Goal: Task Accomplishment & Management: Use online tool/utility

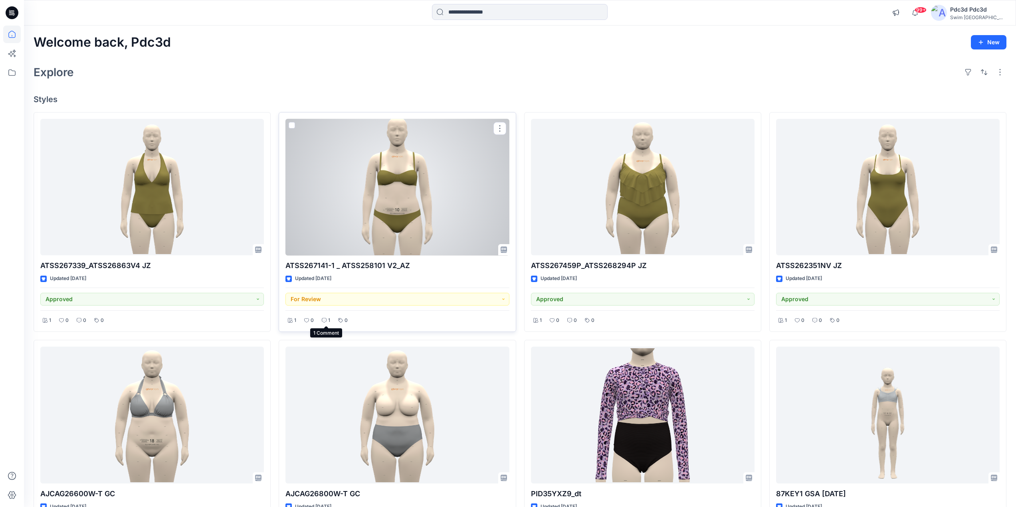
click at [323, 322] on icon at bounding box center [324, 320] width 5 height 5
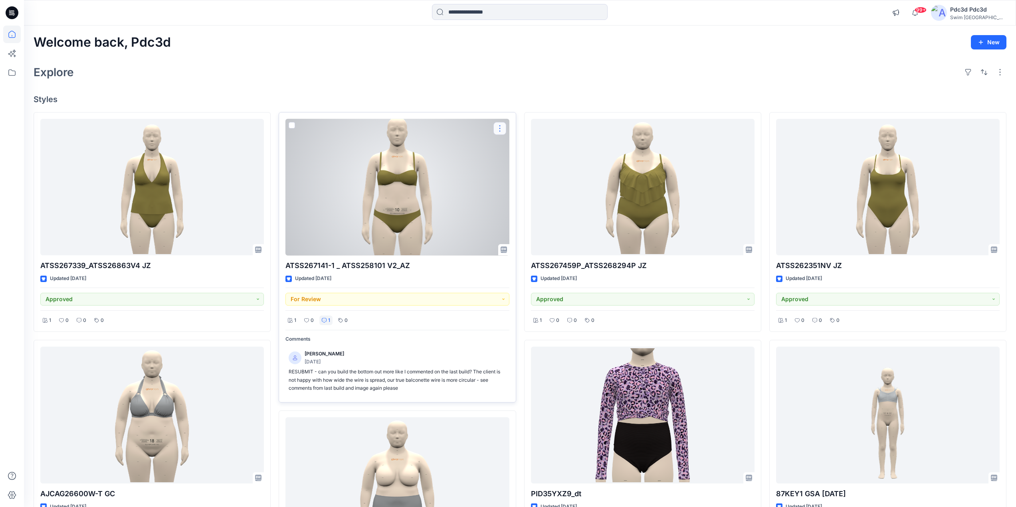
click at [499, 130] on button "button" at bounding box center [499, 128] width 13 height 13
click at [322, 320] on icon at bounding box center [324, 320] width 5 height 5
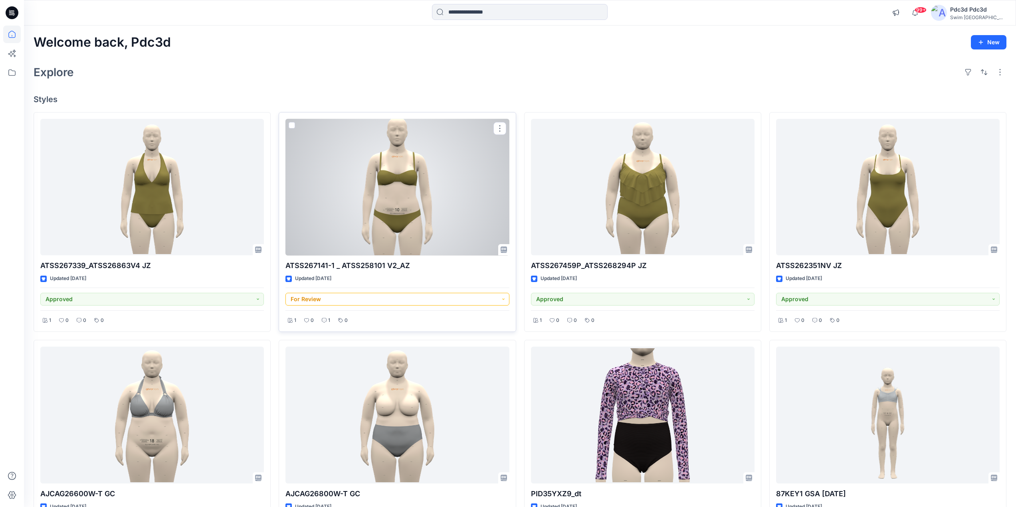
click at [500, 297] on button "For Review" at bounding box center [397, 299] width 224 height 13
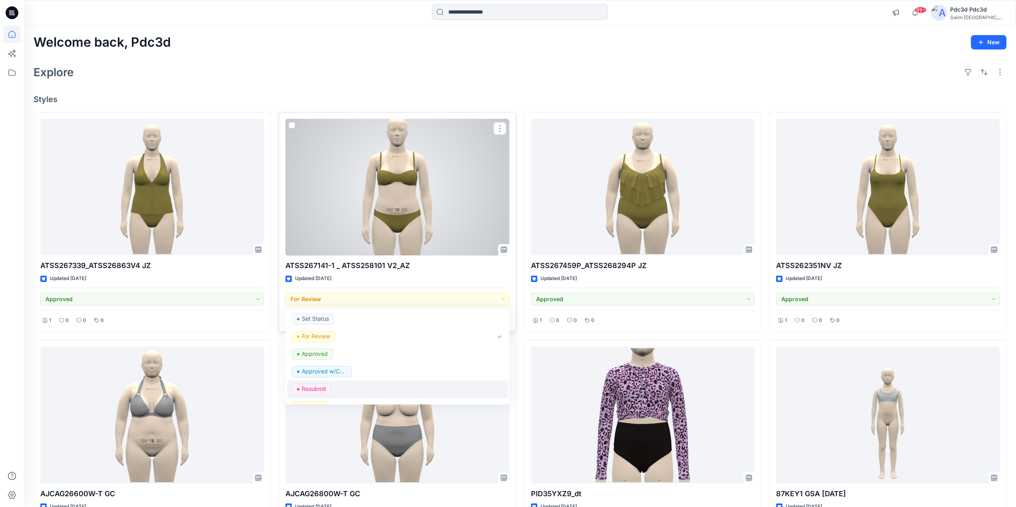
click at [303, 387] on p "Resubmit" at bounding box center [314, 389] width 24 height 10
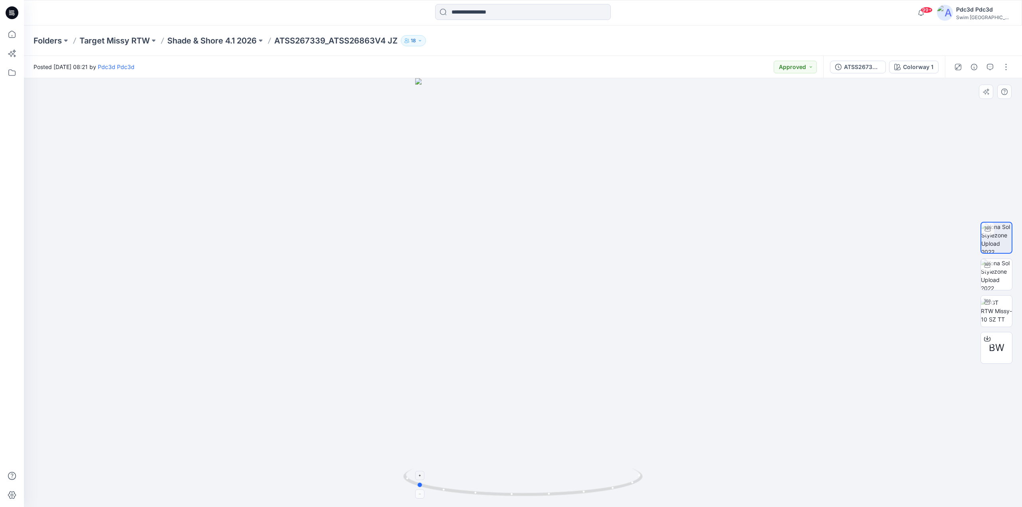
drag, startPoint x: 599, startPoint y: 494, endPoint x: 493, endPoint y: 483, distance: 107.2
click at [493, 483] on icon at bounding box center [523, 484] width 241 height 30
